Goal: Task Accomplishment & Management: Manage account settings

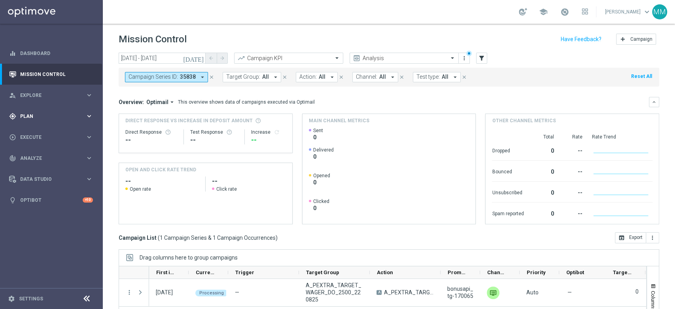
click at [68, 117] on span "Plan" at bounding box center [52, 116] width 65 height 5
click at [42, 158] on span "Templates" at bounding box center [49, 156] width 57 height 5
click at [39, 156] on span "Templates" at bounding box center [49, 156] width 57 height 5
click at [51, 217] on span "Analyze" at bounding box center [52, 217] width 65 height 5
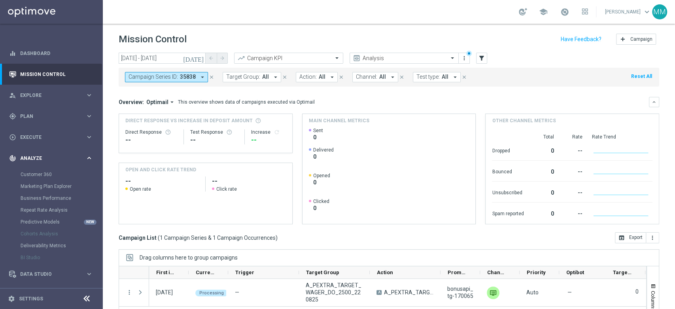
click at [60, 164] on div "track_changes Analyze keyboard_arrow_right" at bounding box center [51, 157] width 102 height 21
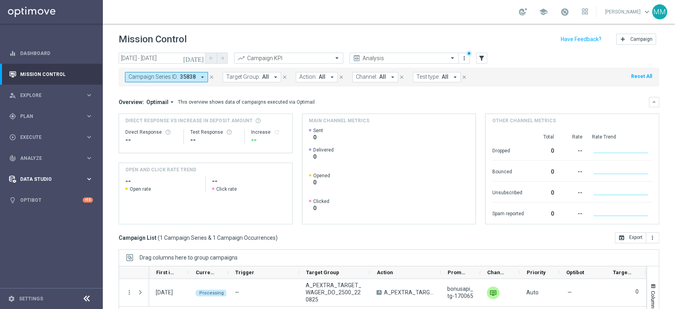
click at [57, 178] on span "Data Studio" at bounding box center [52, 179] width 65 height 5
click at [62, 119] on div "gps_fixed Plan" at bounding box center [47, 116] width 76 height 7
click at [66, 242] on div "Data Studio" at bounding box center [47, 238] width 76 height 7
click at [28, 194] on link "Attributes" at bounding box center [52, 195] width 62 height 6
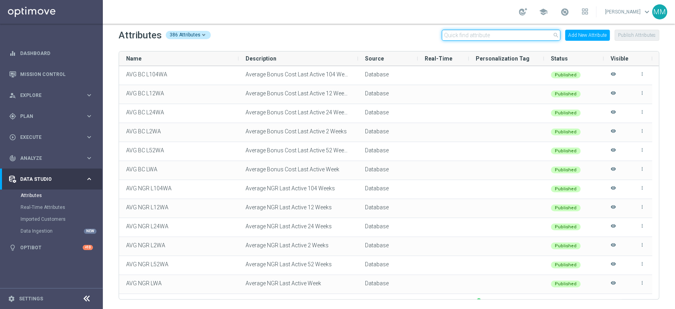
click at [455, 38] on input "text" at bounding box center [501, 35] width 119 height 11
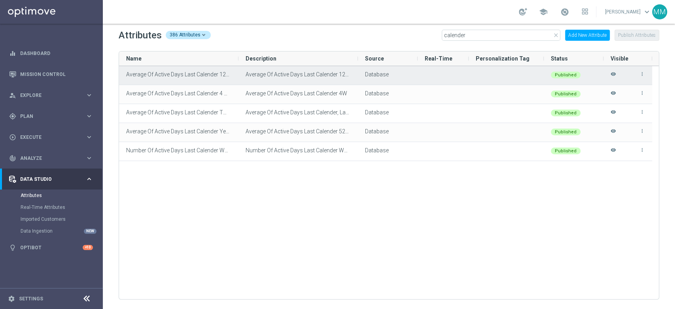
click at [384, 77] on span "Database" at bounding box center [377, 74] width 24 height 6
click at [332, 75] on span "Average Of Active Days Last Calender 12W" at bounding box center [297, 74] width 105 height 6
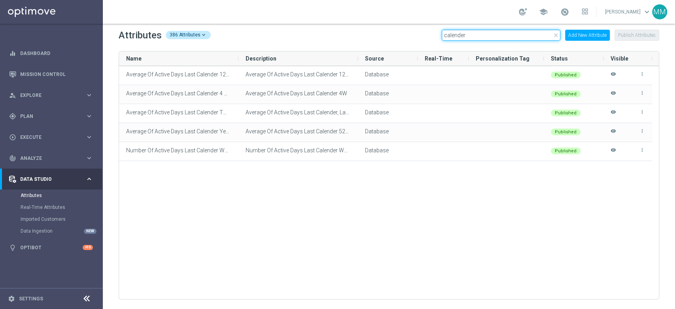
click at [469, 40] on input "calender" at bounding box center [501, 35] width 119 height 11
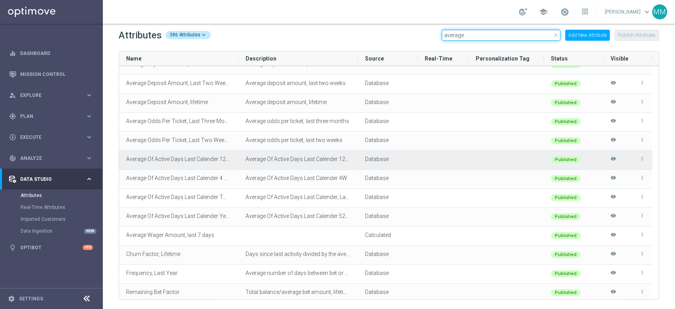
scroll to position [336, 0]
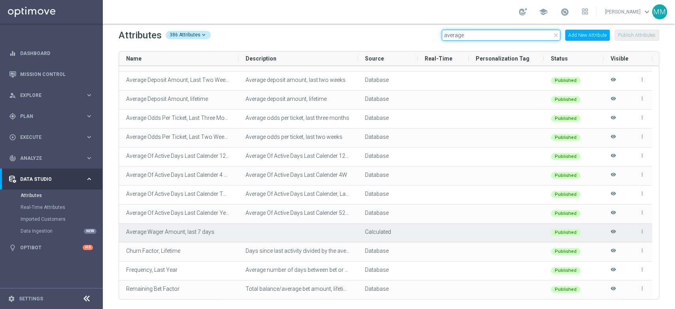
type input "average"
click at [191, 233] on span "Average Wager Amount, last 7 days" at bounding box center [170, 231] width 88 height 6
click at [640, 232] on icon "more_vert" at bounding box center [642, 231] width 6 height 6
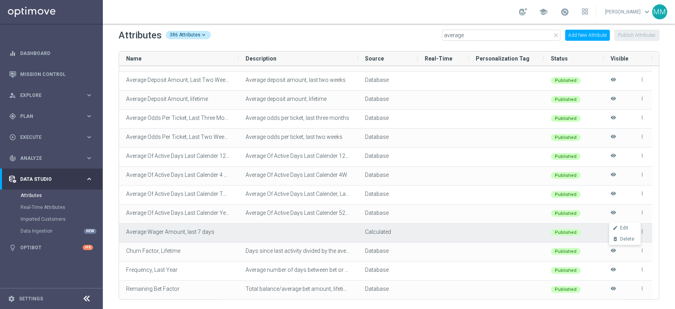
click at [377, 236] on div "Calculated" at bounding box center [387, 232] width 45 height 16
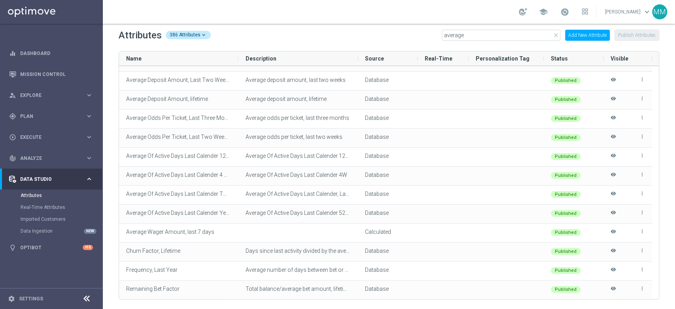
scroll to position [0, 0]
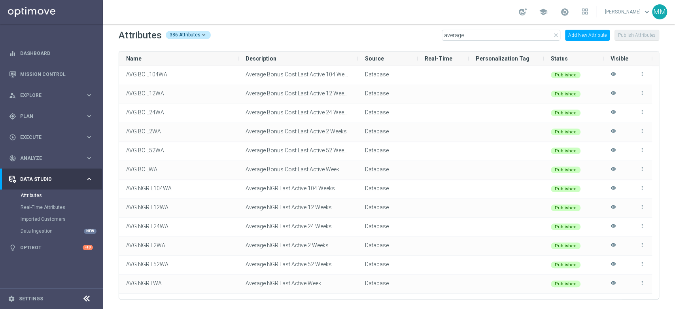
click at [583, 32] on button "Add New Attribute" at bounding box center [587, 35] width 45 height 11
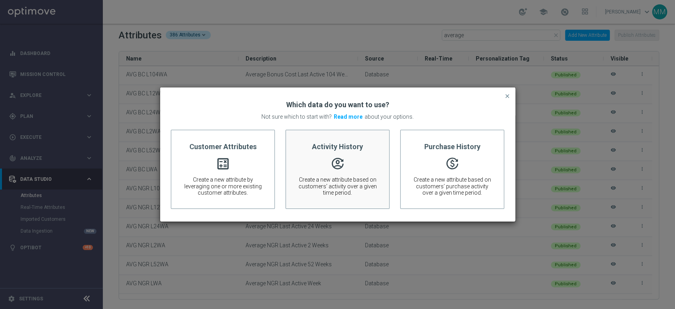
click at [328, 190] on span "Create a new attribute based on customers’ activity over a given time period." at bounding box center [337, 186] width 79 height 20
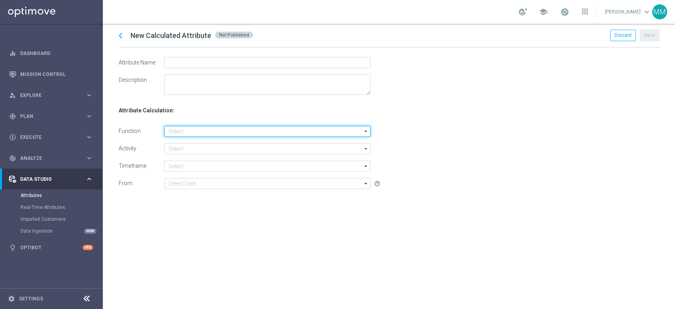
click at [193, 131] on input at bounding box center [267, 131] width 206 height 11
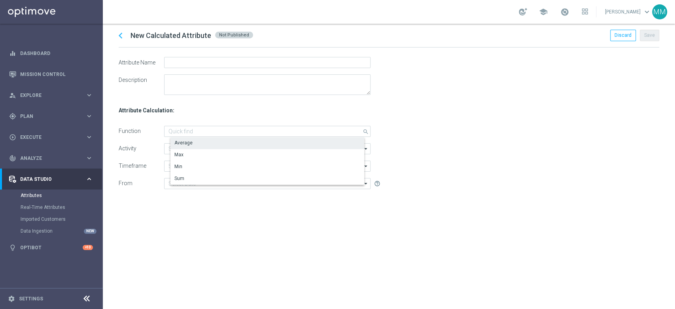
click at [196, 145] on div "Average" at bounding box center [273, 142] width 206 height 11
type input "Average"
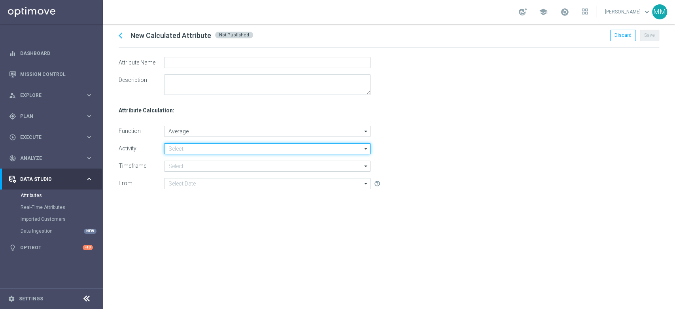
click at [189, 145] on input at bounding box center [267, 148] width 206 height 11
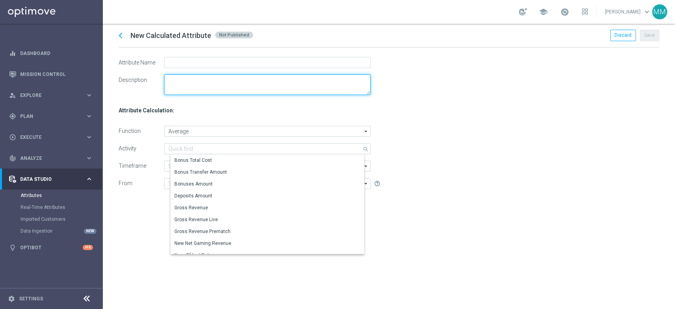
click at [201, 86] on textarea at bounding box center [267, 84] width 206 height 21
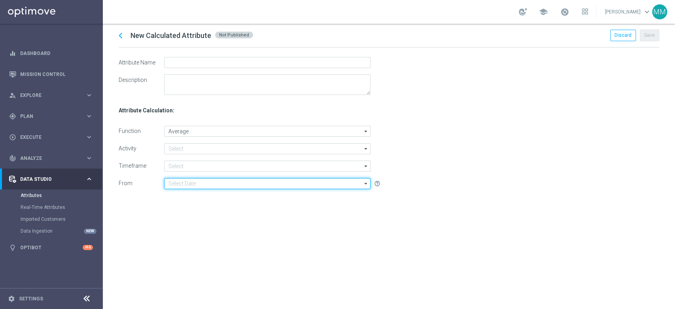
click at [256, 181] on input at bounding box center [267, 183] width 206 height 11
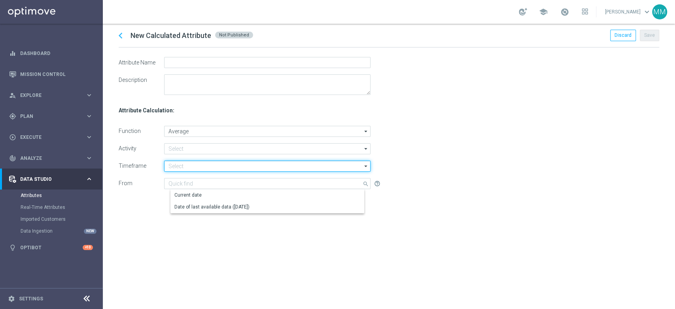
click at [189, 160] on input at bounding box center [267, 165] width 206 height 11
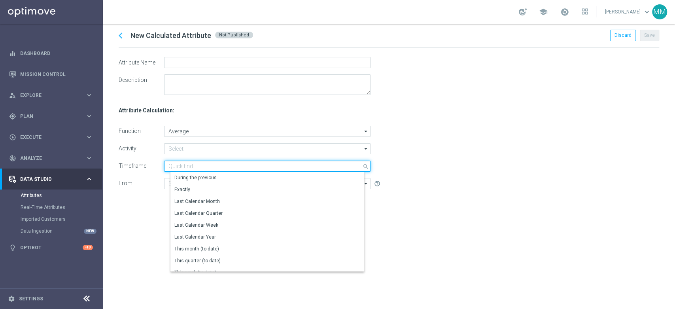
click at [202, 165] on input at bounding box center [267, 165] width 206 height 11
type input "th"
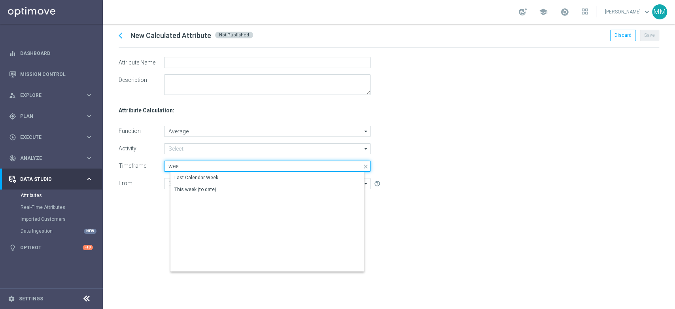
type input "wee"
click at [158, 202] on div "chevron_left New Calculated Attribute Not Published Discard Save Attribute Name…" at bounding box center [389, 166] width 572 height 285
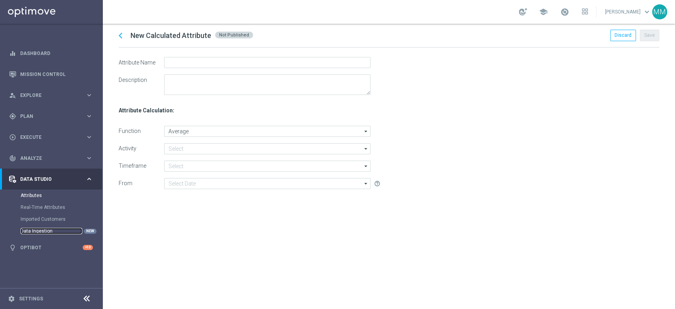
click at [49, 233] on link "Data Ingestion" at bounding box center [52, 231] width 62 height 6
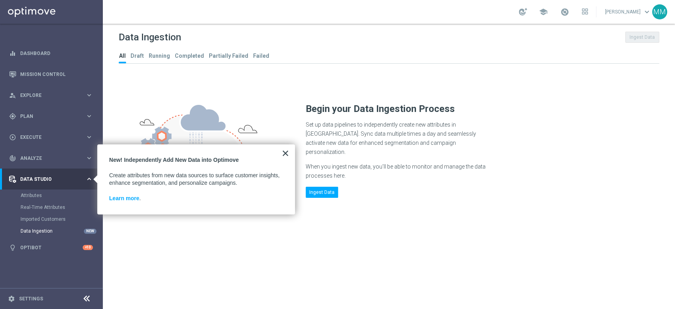
click at [283, 148] on button "×" at bounding box center [285, 153] width 8 height 13
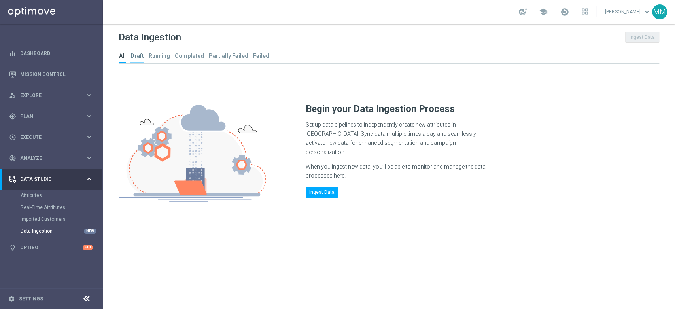
click at [137, 61] on li "Draft" at bounding box center [137, 57] width 14 height 12
click at [155, 57] on tab-header "Running" at bounding box center [159, 56] width 21 height 7
click at [188, 62] on div at bounding box center [189, 63] width 30 height 2
click at [217, 56] on tab-header "Partially Failed" at bounding box center [229, 56] width 40 height 7
click at [253, 55] on tab-header "Failed" at bounding box center [261, 56] width 16 height 7
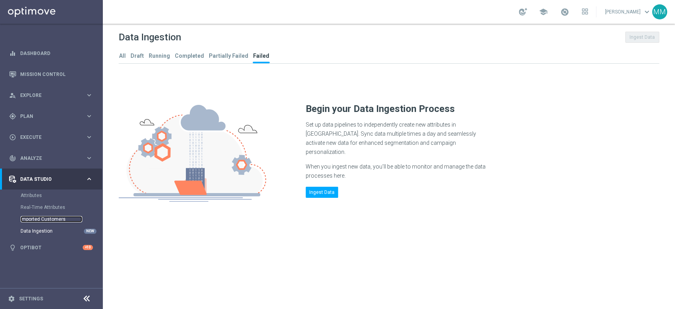
click at [38, 221] on link "Imported Customers" at bounding box center [52, 219] width 62 height 6
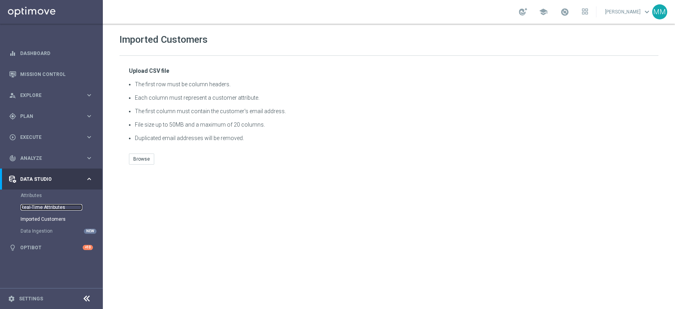
click at [52, 210] on link "Real-Time Attributes" at bounding box center [52, 207] width 62 height 6
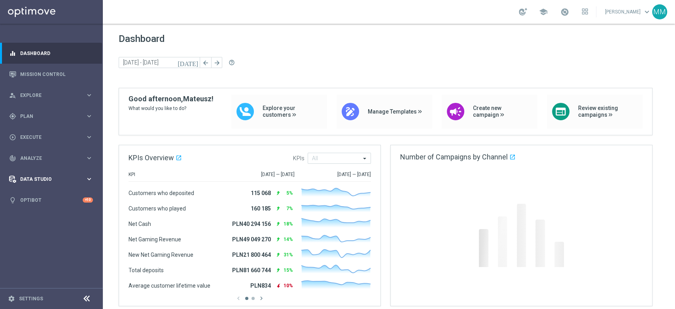
click at [54, 174] on div "Data Studio keyboard_arrow_right" at bounding box center [51, 178] width 102 height 21
click at [49, 219] on link "Imported Customers" at bounding box center [52, 219] width 62 height 6
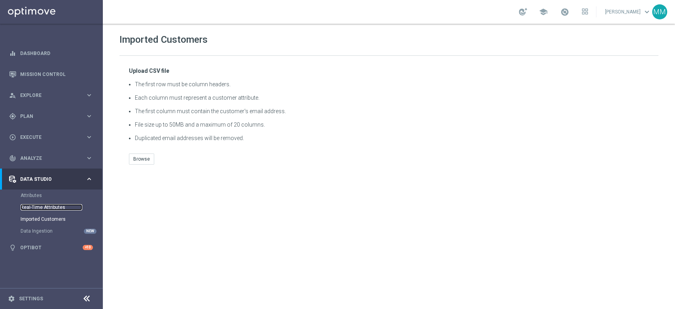
click at [49, 206] on link "Real-Time Attributes" at bounding box center [52, 207] width 62 height 6
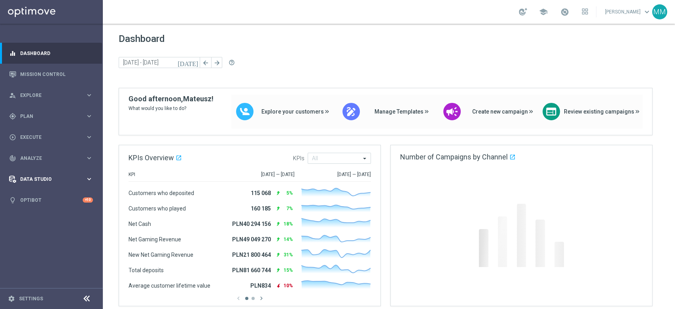
click at [44, 172] on div "Data Studio keyboard_arrow_right" at bounding box center [51, 178] width 102 height 21
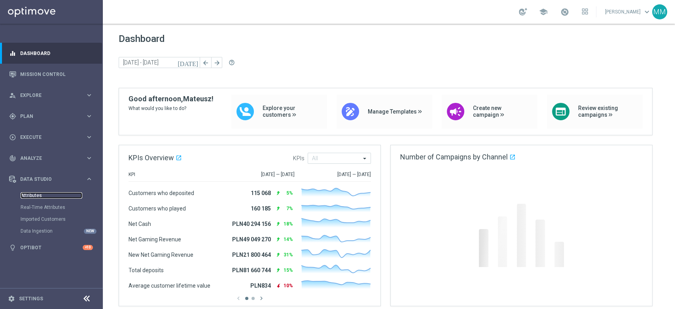
click at [39, 197] on link "Attributes" at bounding box center [52, 195] width 62 height 6
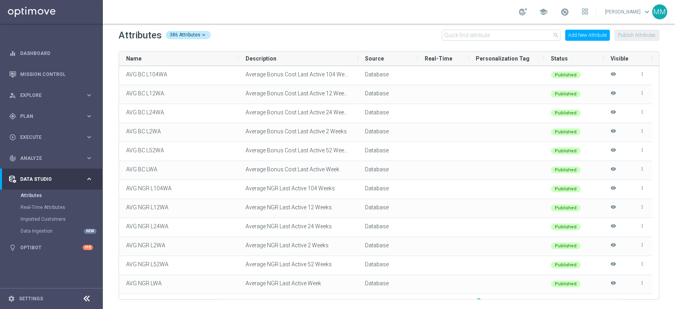
click at [202, 34] on div at bounding box center [203, 33] width 3 height 3
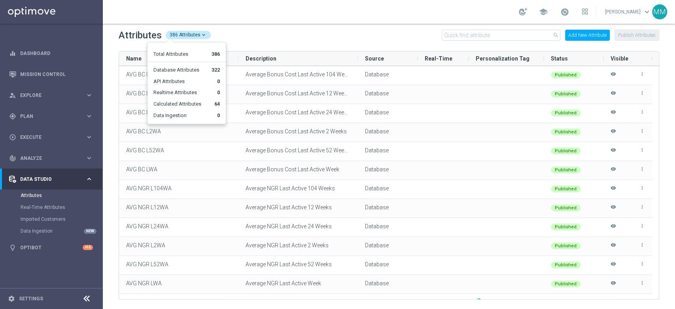
drag, startPoint x: 200, startPoint y: 34, endPoint x: 213, endPoint y: 38, distance: 13.5
click at [202, 34] on div at bounding box center [203, 33] width 3 height 3
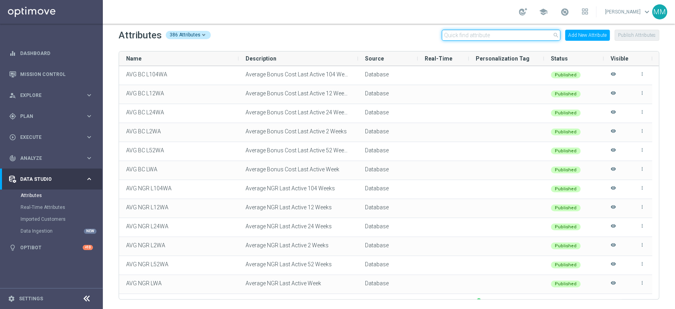
click at [503, 35] on input "text" at bounding box center [501, 35] width 119 height 11
click at [593, 34] on button "Add New Attribute" at bounding box center [587, 35] width 45 height 11
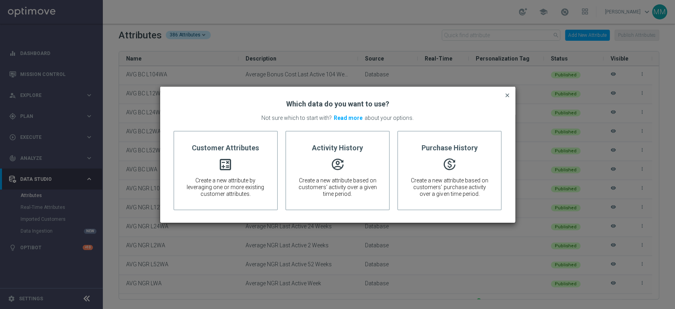
click at [507, 94] on span "close" at bounding box center [507, 94] width 6 height 4
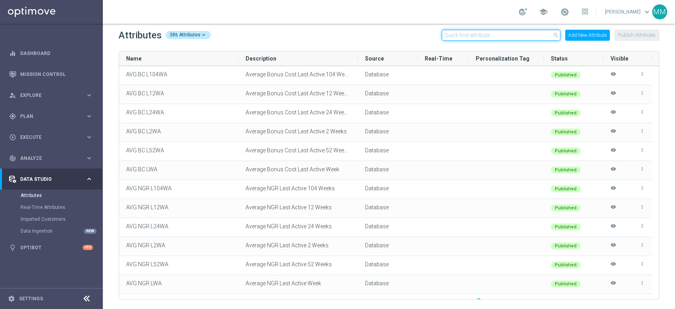
click at [481, 33] on input "text" at bounding box center [501, 35] width 119 height 11
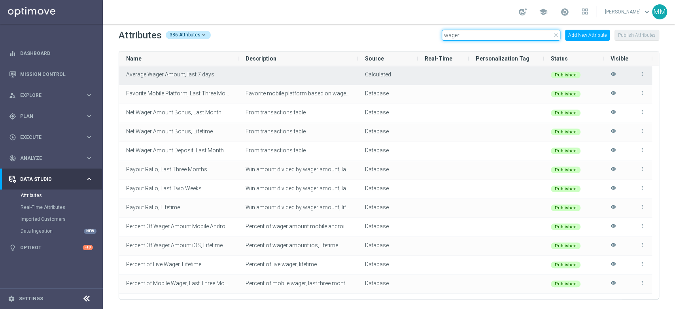
type input "wager"
click at [641, 75] on icon "more_vert" at bounding box center [642, 74] width 6 height 6
click at [622, 69] on span "Edit" at bounding box center [624, 71] width 8 height 6
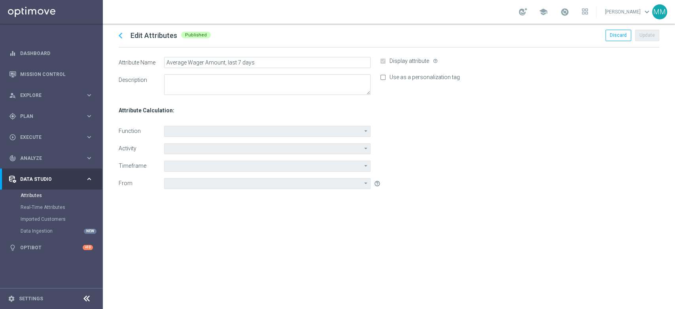
type input "Average"
type input "Wager Amount"
type input "Last 7 Days"
type input "Date of last available data ([DATE])"
click at [123, 32] on icon "chevron_left" at bounding box center [121, 36] width 12 height 12
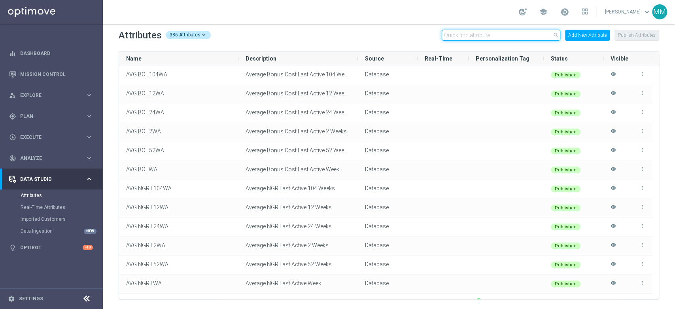
click at [515, 34] on input "text" at bounding box center [501, 35] width 119 height 11
click at [472, 42] on div "Attributes 386 Attributes close AVG Add New Attribute Publish Attributes Drag h…" at bounding box center [389, 166] width 572 height 285
click at [472, 38] on input "AVG" at bounding box center [501, 35] width 119 height 11
click at [474, 36] on input "a" at bounding box center [501, 35] width 119 height 11
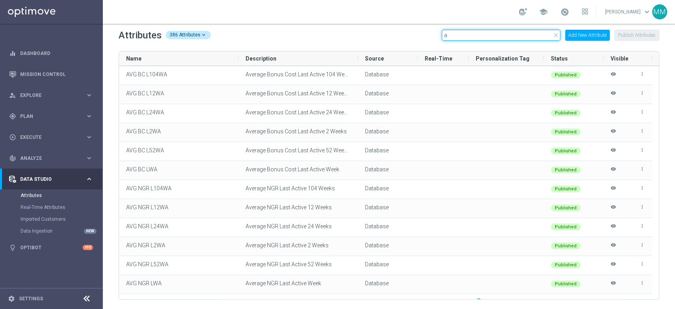
click at [474, 36] on input "a" at bounding box center [501, 35] width 119 height 11
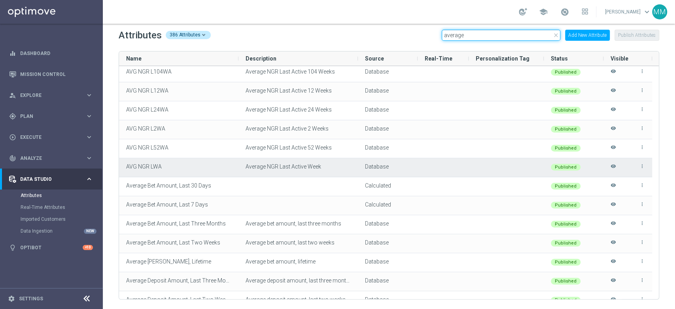
scroll to position [28, 0]
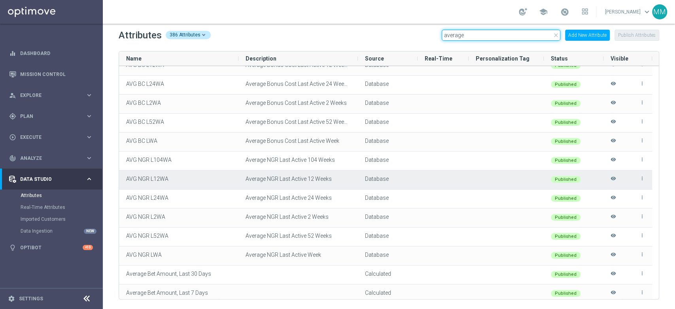
type input "average"
click at [298, 179] on span "Average NGR Last Active 12 Weeks" at bounding box center [288, 179] width 86 height 6
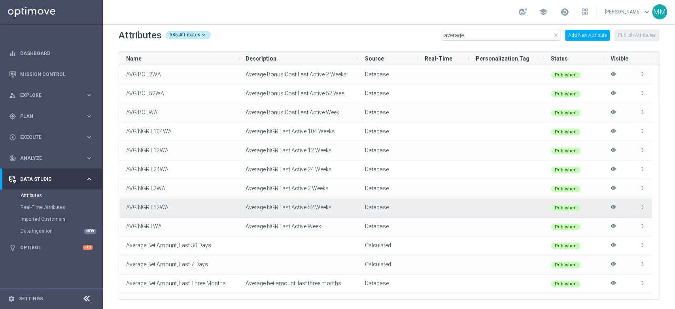
scroll to position [73, 0]
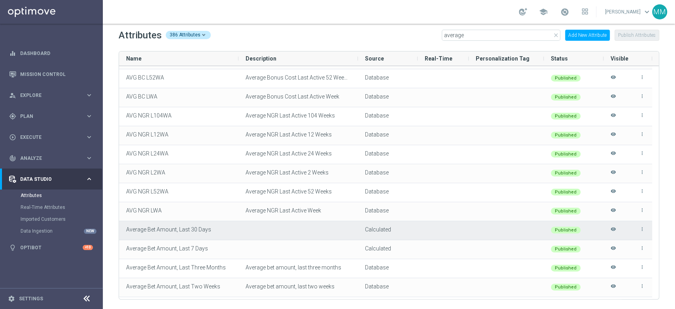
click at [293, 230] on div at bounding box center [297, 230] width 119 height 19
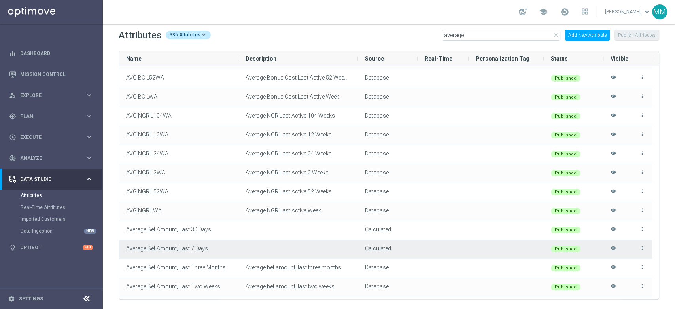
click at [333, 245] on div at bounding box center [297, 249] width 119 height 19
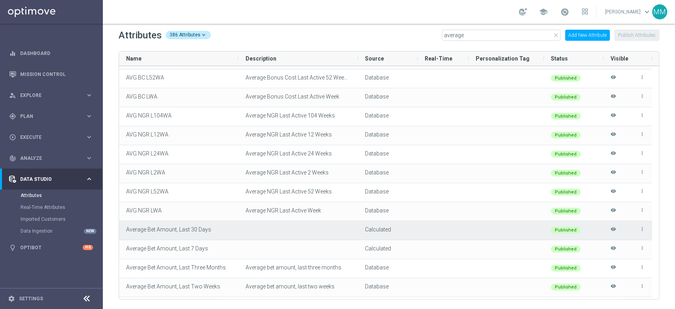
click at [644, 228] on icon "more_vert" at bounding box center [642, 229] width 6 height 6
click at [627, 226] on span "Edit" at bounding box center [624, 226] width 8 height 6
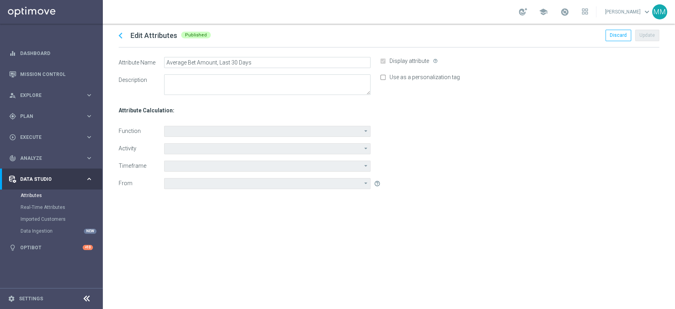
type input "Average"
type input "Wager Amount"
type input "Last Month"
type input "Date of last available data ([DATE])"
click at [34, 52] on link "Dashboard" at bounding box center [56, 53] width 73 height 21
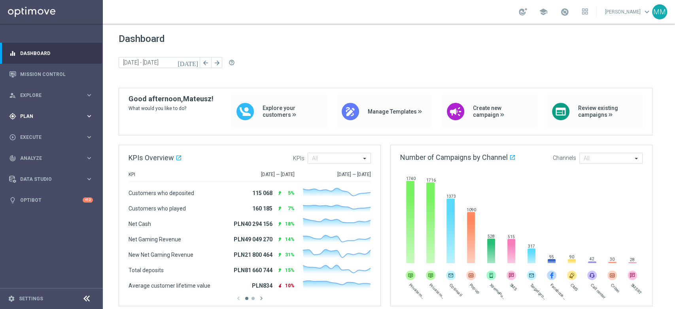
click at [62, 117] on span "Plan" at bounding box center [52, 116] width 65 height 5
